Goal: Task Accomplishment & Management: Manage account settings

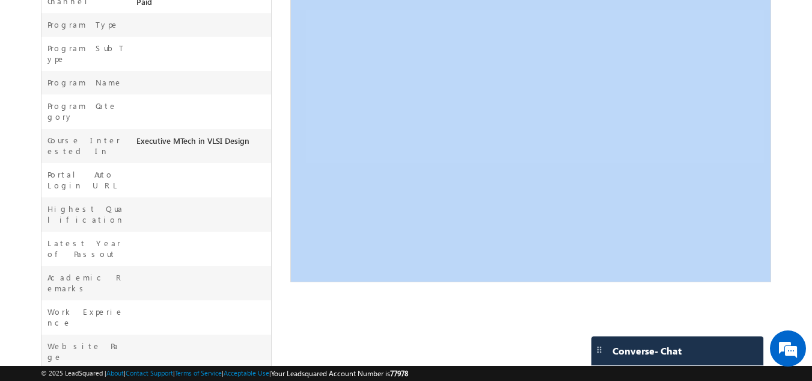
click at [803, 69] on body "Menu Gagandip Singh Saini gagan dip@m aven- silic on.co m" at bounding box center [406, 10] width 812 height 918
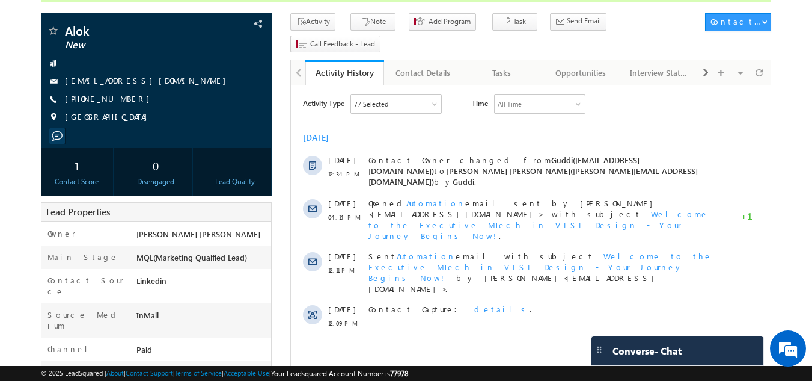
scroll to position [100, 0]
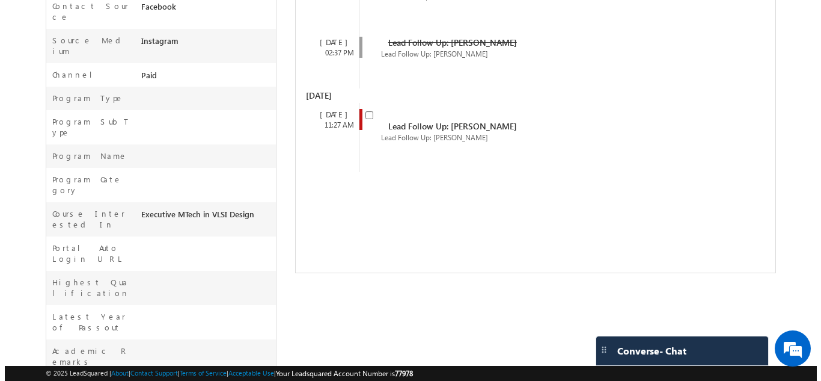
scroll to position [366, 0]
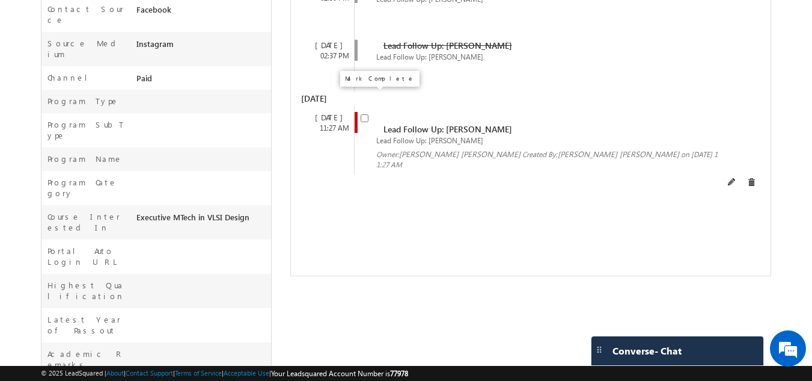
click at [364, 114] on input "checkbox" at bounding box center [365, 118] width 8 height 8
checkbox input "false"
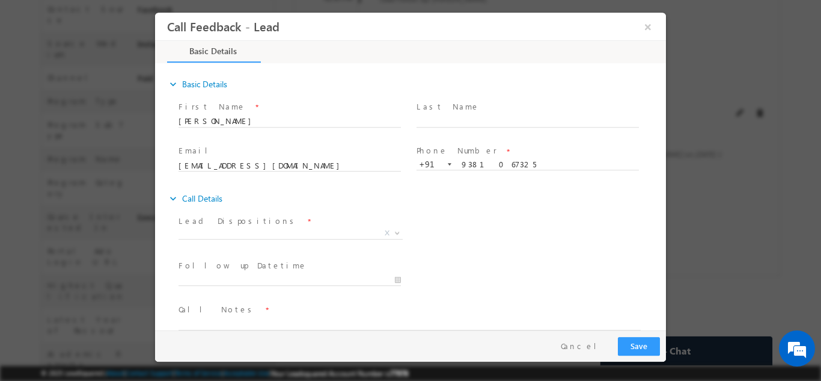
scroll to position [0, 0]
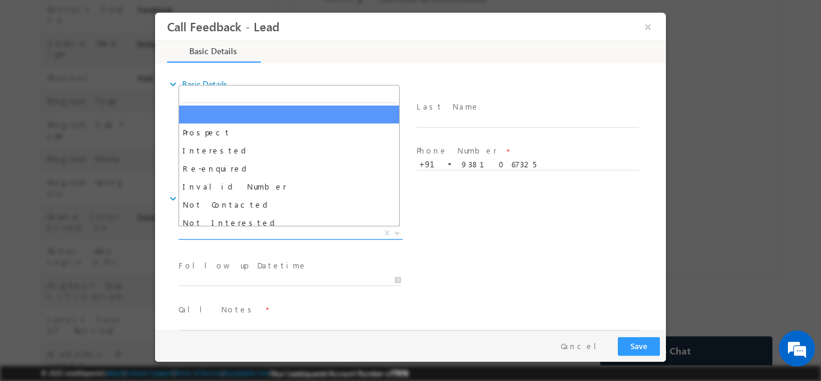
click at [242, 230] on span "X" at bounding box center [291, 233] width 224 height 12
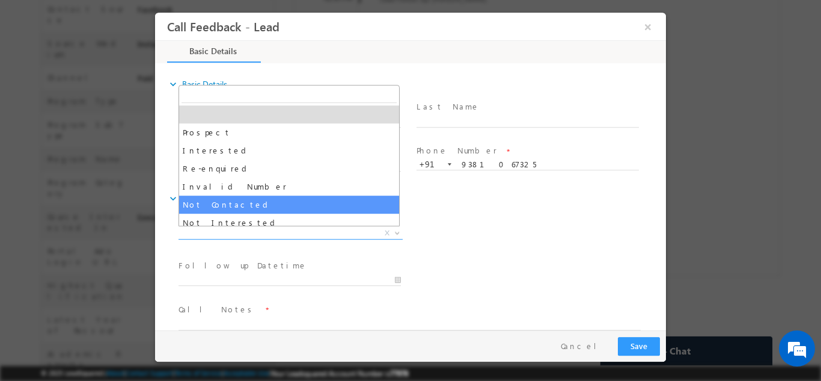
select select "Not Contacted"
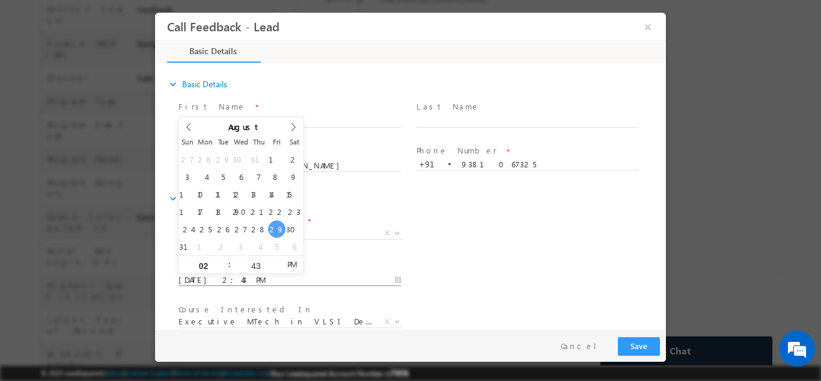
click at [233, 274] on input "29/08/2025 2:43 PM" at bounding box center [290, 280] width 222 height 12
type input "30/08/2025 2:43 PM"
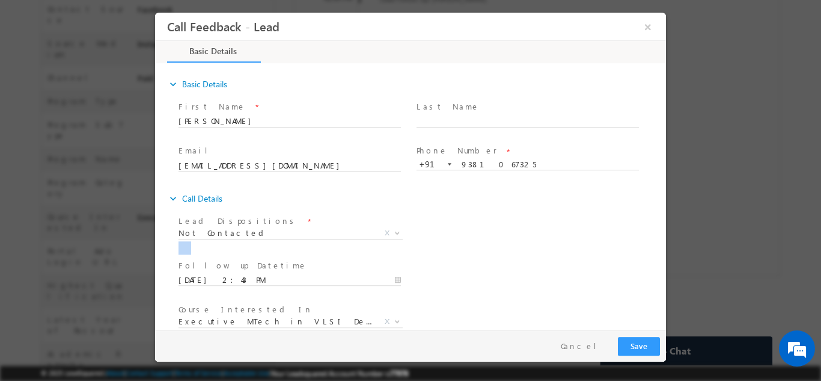
drag, startPoint x: 507, startPoint y: 228, endPoint x: 663, endPoint y: 269, distance: 161.4
click at [663, 269] on div "expand_more Basic Details First Name *" at bounding box center [413, 196] width 505 height 265
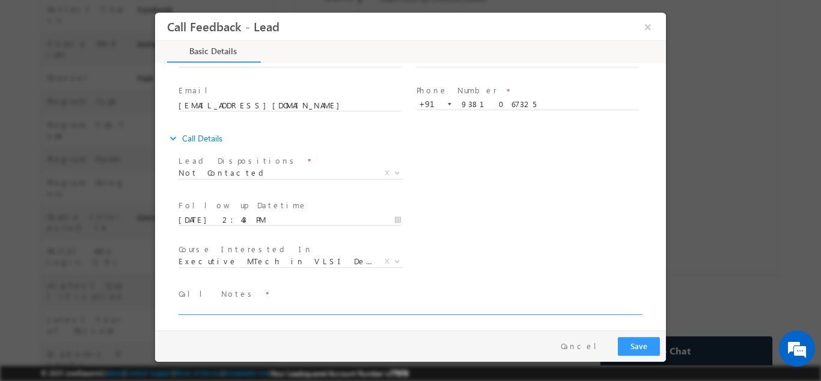
click at [516, 312] on textarea at bounding box center [410, 307] width 462 height 14
type textarea "dnp"
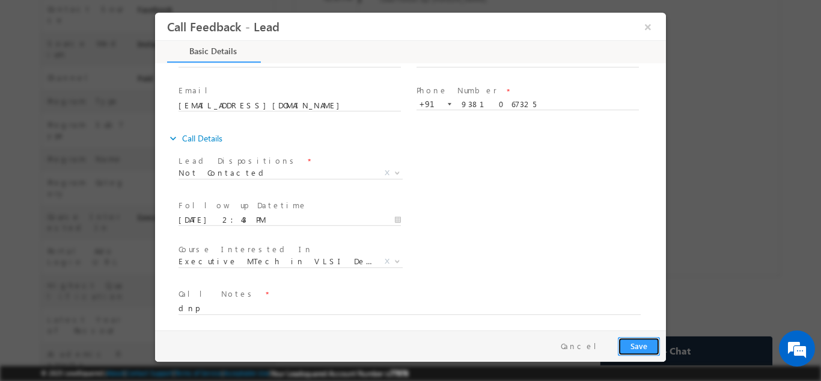
click at [644, 349] on button "Save" at bounding box center [639, 345] width 42 height 19
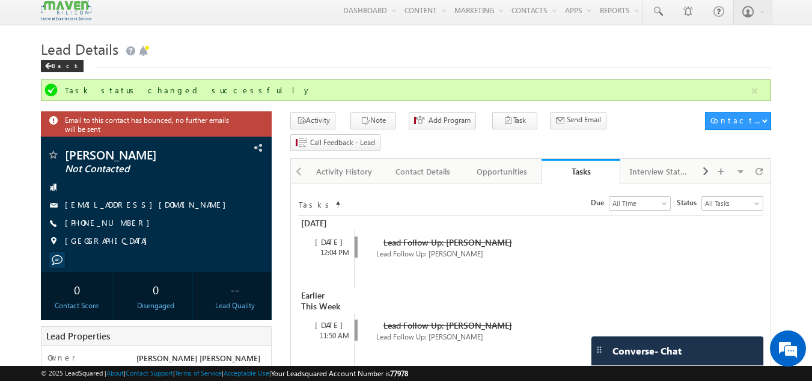
scroll to position [0, 0]
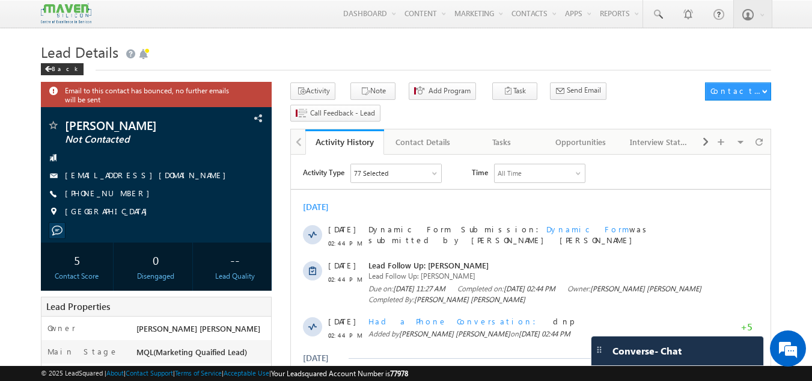
click at [501, 129] on link "Tasks" at bounding box center [502, 141] width 79 height 25
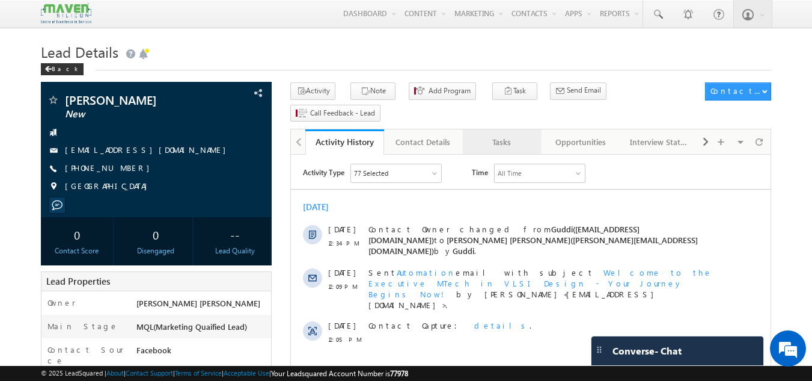
click at [519, 135] on div "Tasks" at bounding box center [502, 142] width 58 height 14
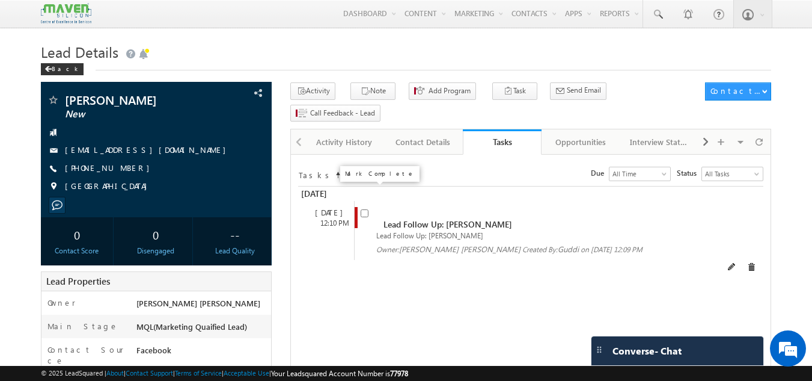
click at [368, 209] on input "checkbox" at bounding box center [365, 213] width 8 height 8
checkbox input "false"
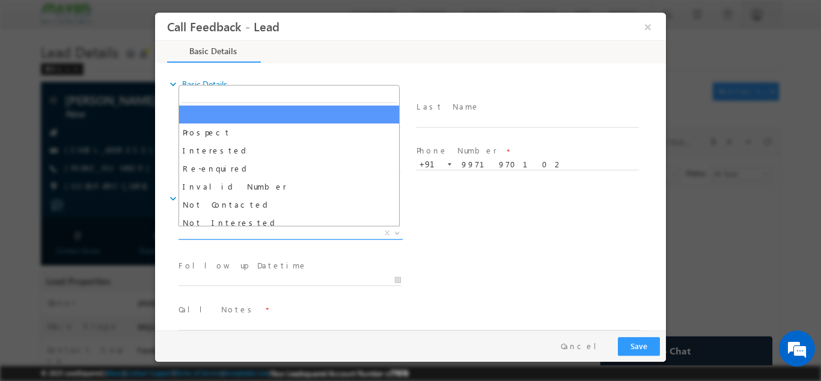
click at [330, 237] on span "X" at bounding box center [291, 233] width 224 height 12
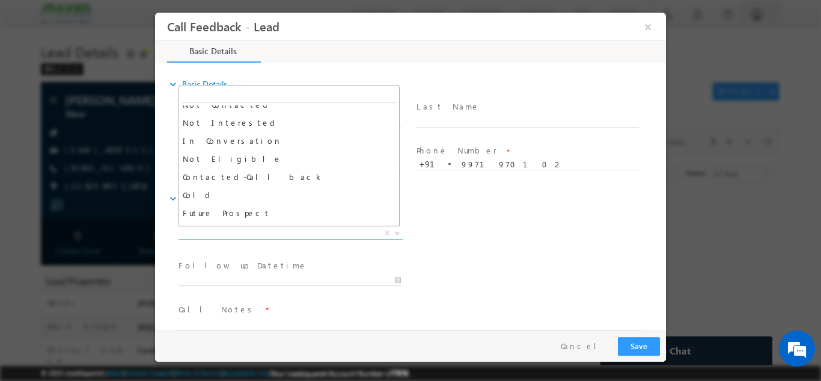
scroll to position [103, 0]
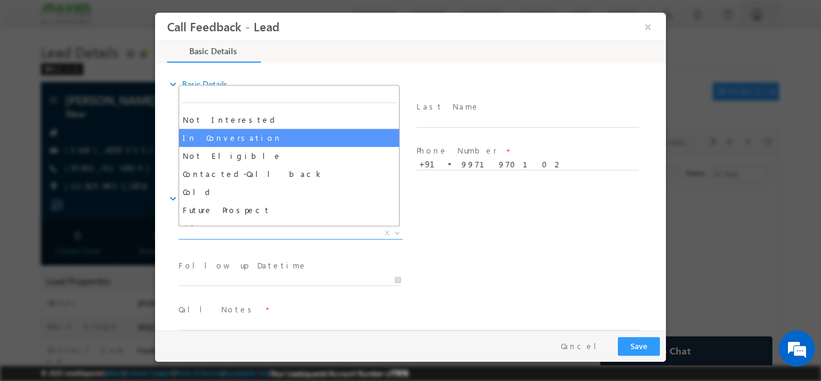
select select "In Conversation"
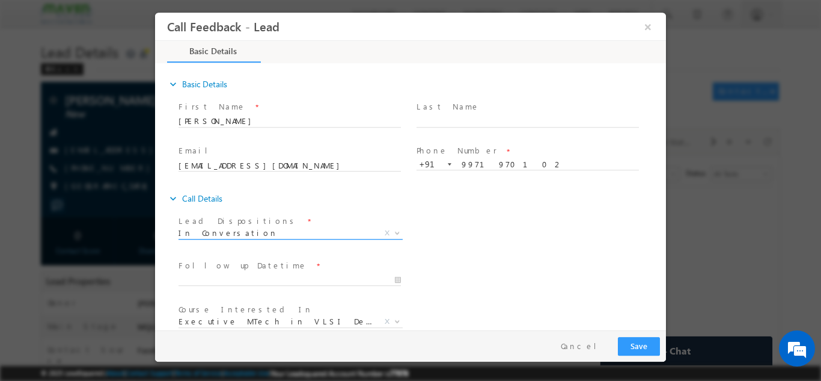
scroll to position [0, 0]
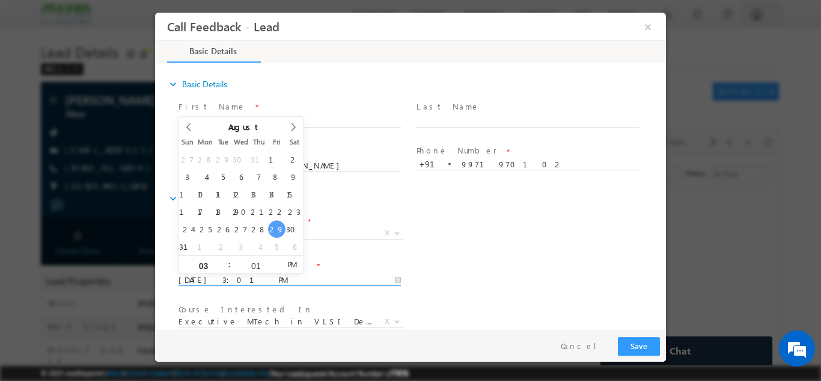
click at [297, 277] on input "29/08/2025 3:01 PM" at bounding box center [290, 280] width 222 height 12
type input "30/08/2025 3:01 PM"
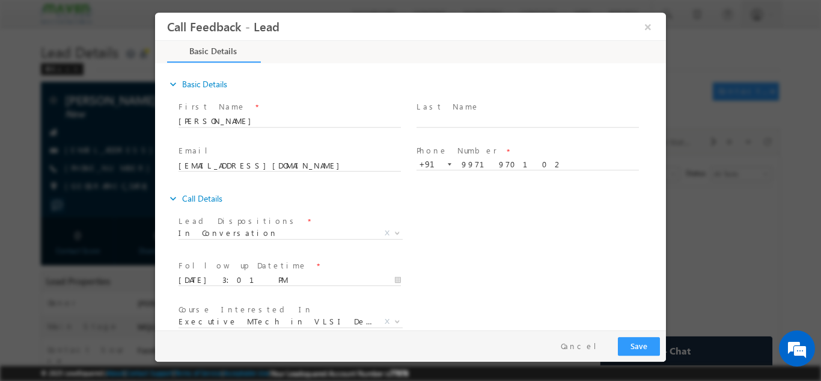
scroll to position [64, 0]
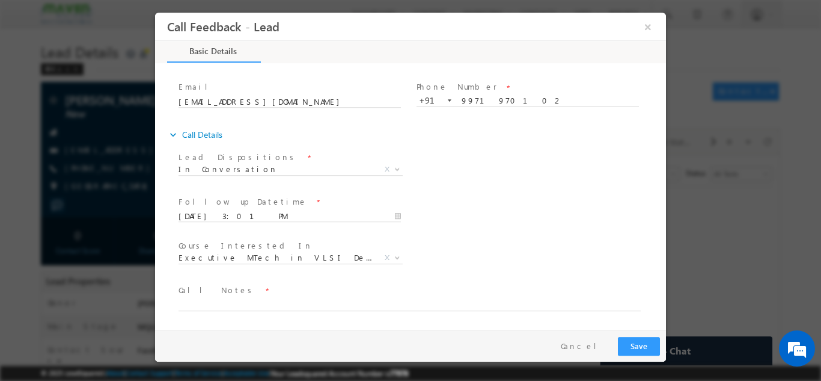
click at [567, 310] on span at bounding box center [403, 316] width 449 height 13
click at [565, 301] on textarea at bounding box center [410, 303] width 462 height 14
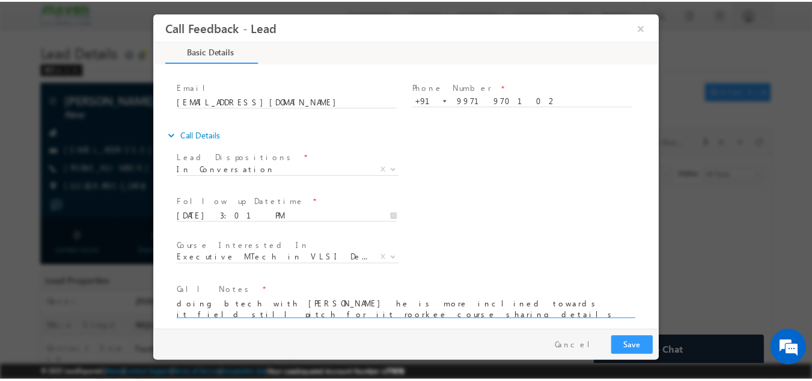
scroll to position [2, 0]
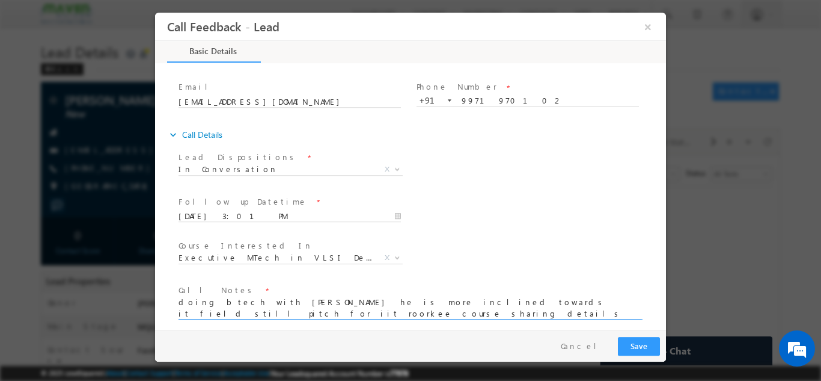
type textarea "doing btech with ece he is more inclined towards it field still pitch for iit r…"
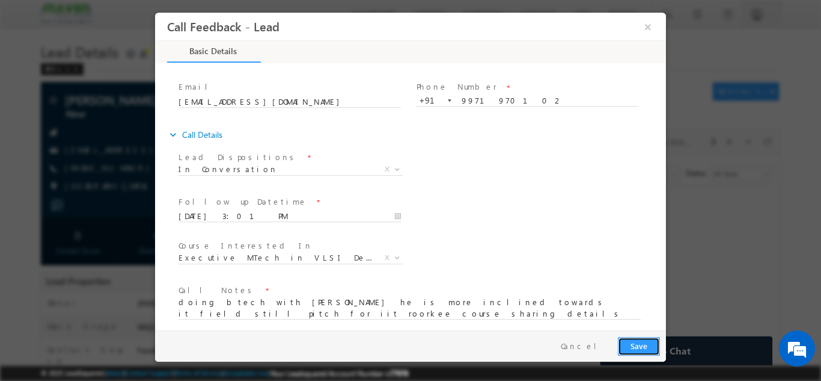
click at [627, 340] on button "Save" at bounding box center [639, 345] width 42 height 19
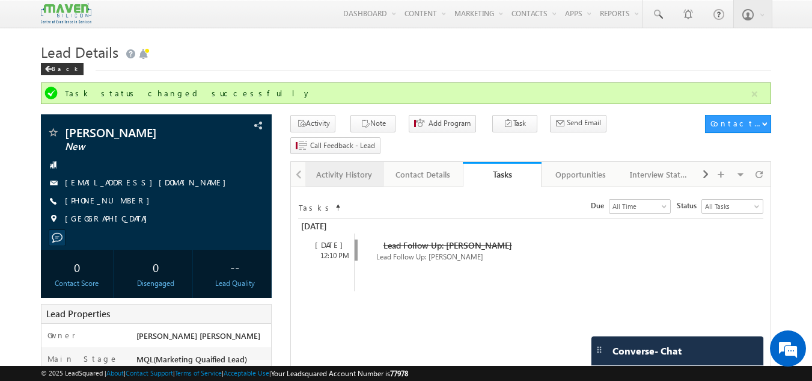
click at [330, 162] on link "Activity History" at bounding box center [344, 174] width 79 height 25
